Goal: Transaction & Acquisition: Purchase product/service

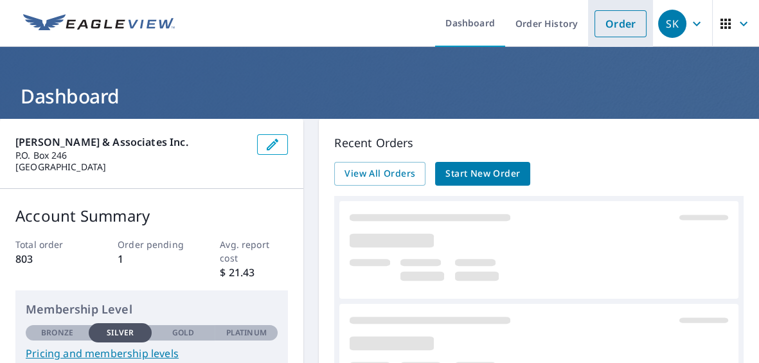
click at [605, 24] on link "Order" at bounding box center [621, 23] width 52 height 27
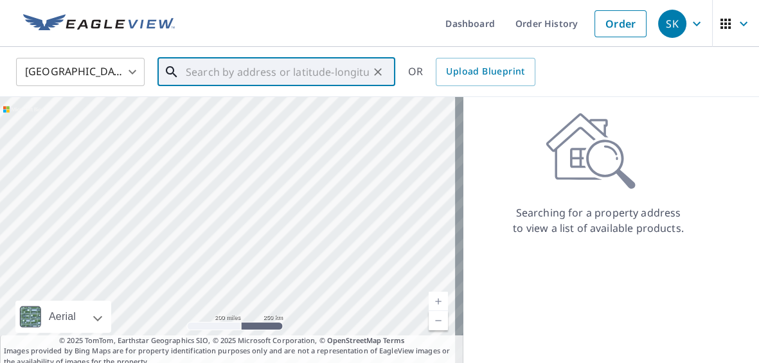
click at [210, 71] on input "text" at bounding box center [277, 72] width 183 height 36
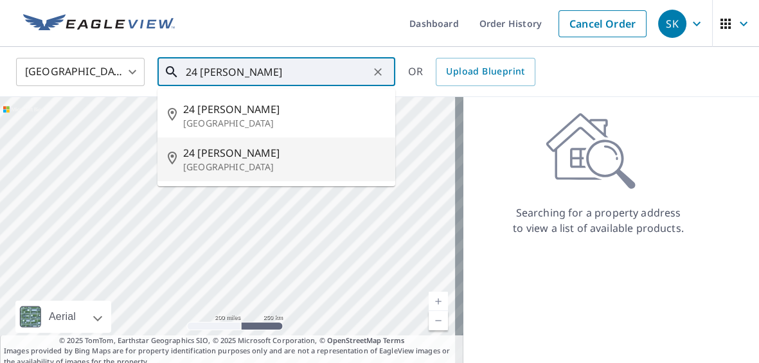
click at [210, 165] on p "[GEOGRAPHIC_DATA]" at bounding box center [284, 167] width 202 height 13
type input "[STREET_ADDRESS][PERSON_NAME]"
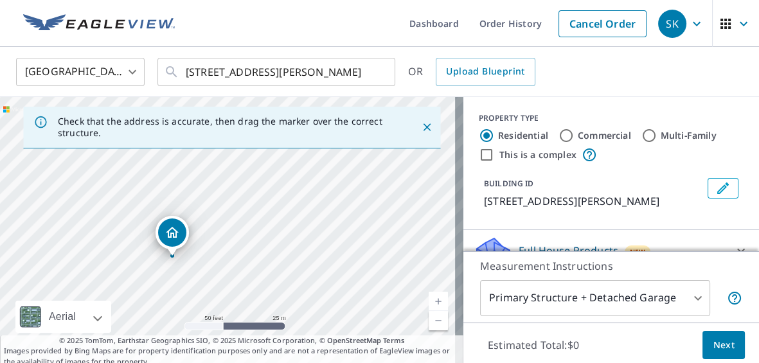
click at [203, 246] on div "[STREET_ADDRESS][PERSON_NAME]" at bounding box center [232, 232] width 464 height 270
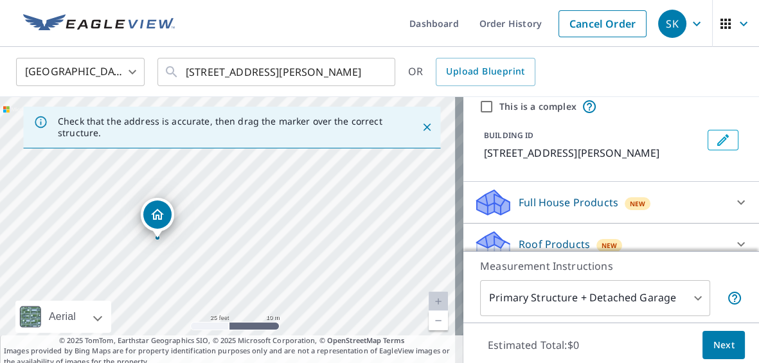
scroll to position [111, 0]
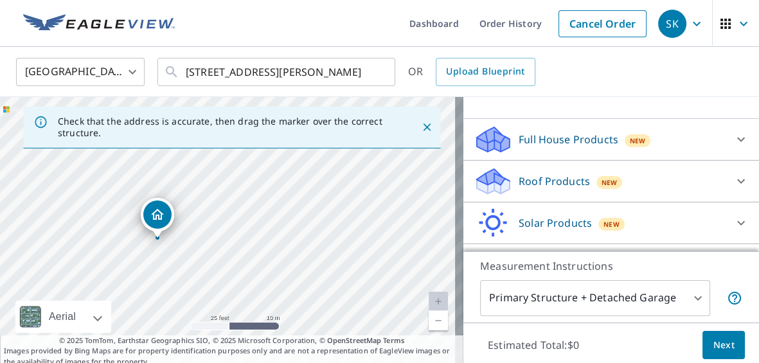
click at [572, 183] on p "Roof Products" at bounding box center [554, 181] width 71 height 15
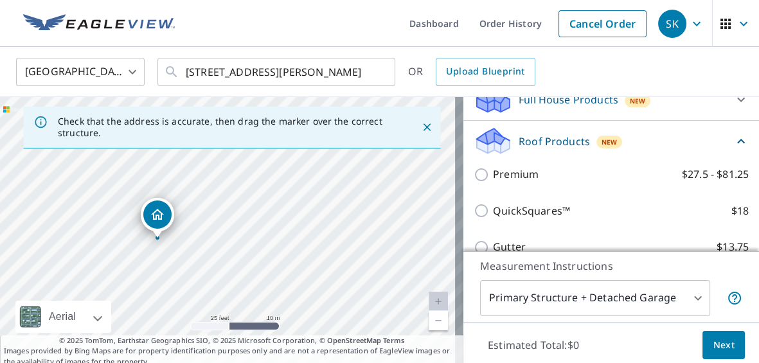
scroll to position [223, 0]
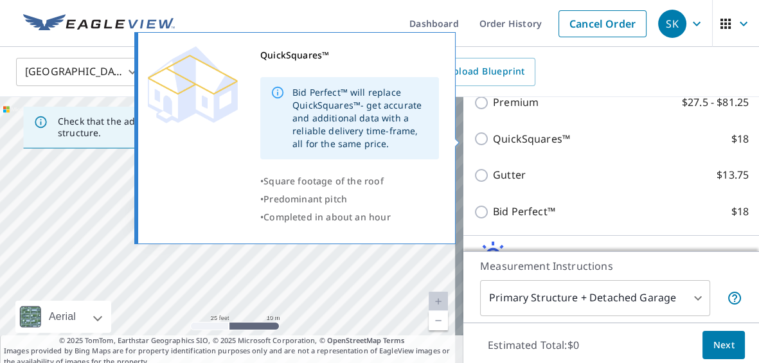
click at [474, 141] on input "QuickSquares™ $18" at bounding box center [483, 138] width 19 height 15
checkbox input "true"
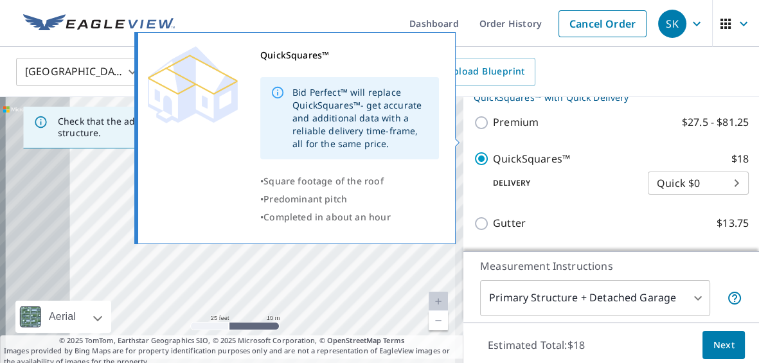
scroll to position [244, 0]
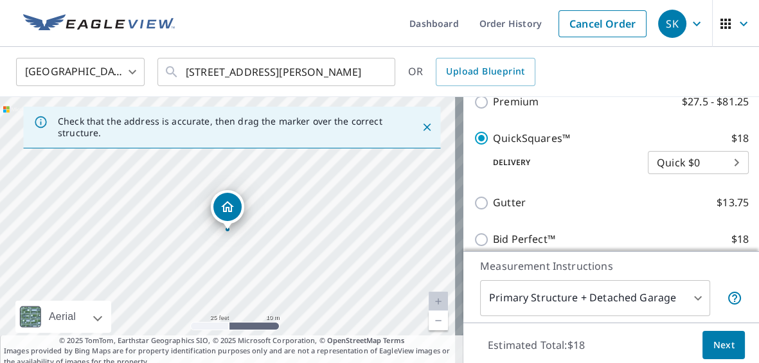
click at [713, 347] on span "Next" at bounding box center [724, 346] width 22 height 16
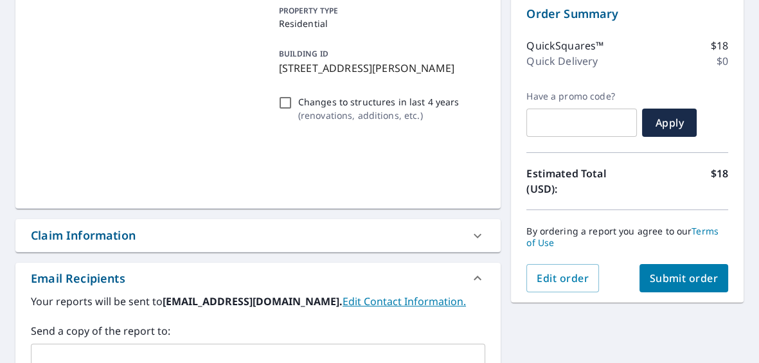
scroll to position [167, 0]
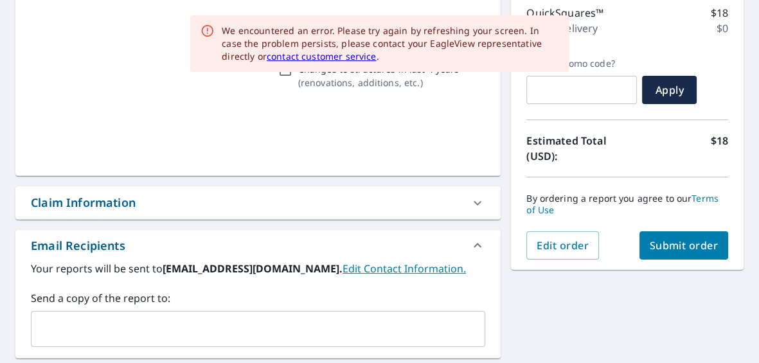
click at [684, 248] on span "Submit order" at bounding box center [684, 246] width 69 height 14
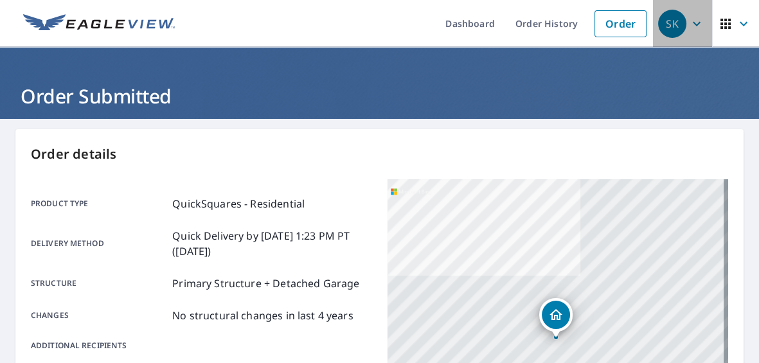
click at [696, 23] on icon "button" at bounding box center [696, 23] width 15 height 15
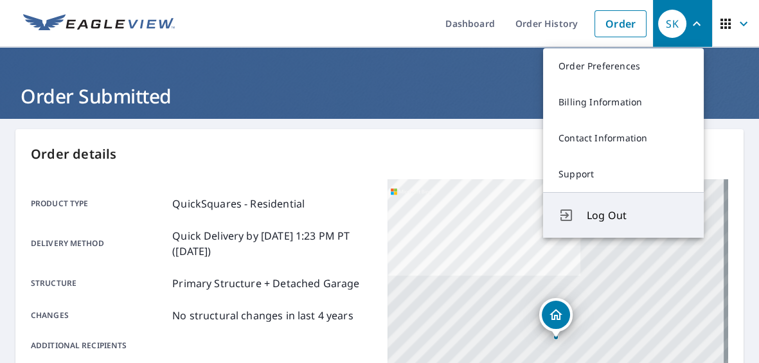
click at [615, 218] on span "Log Out" at bounding box center [638, 215] width 102 height 15
